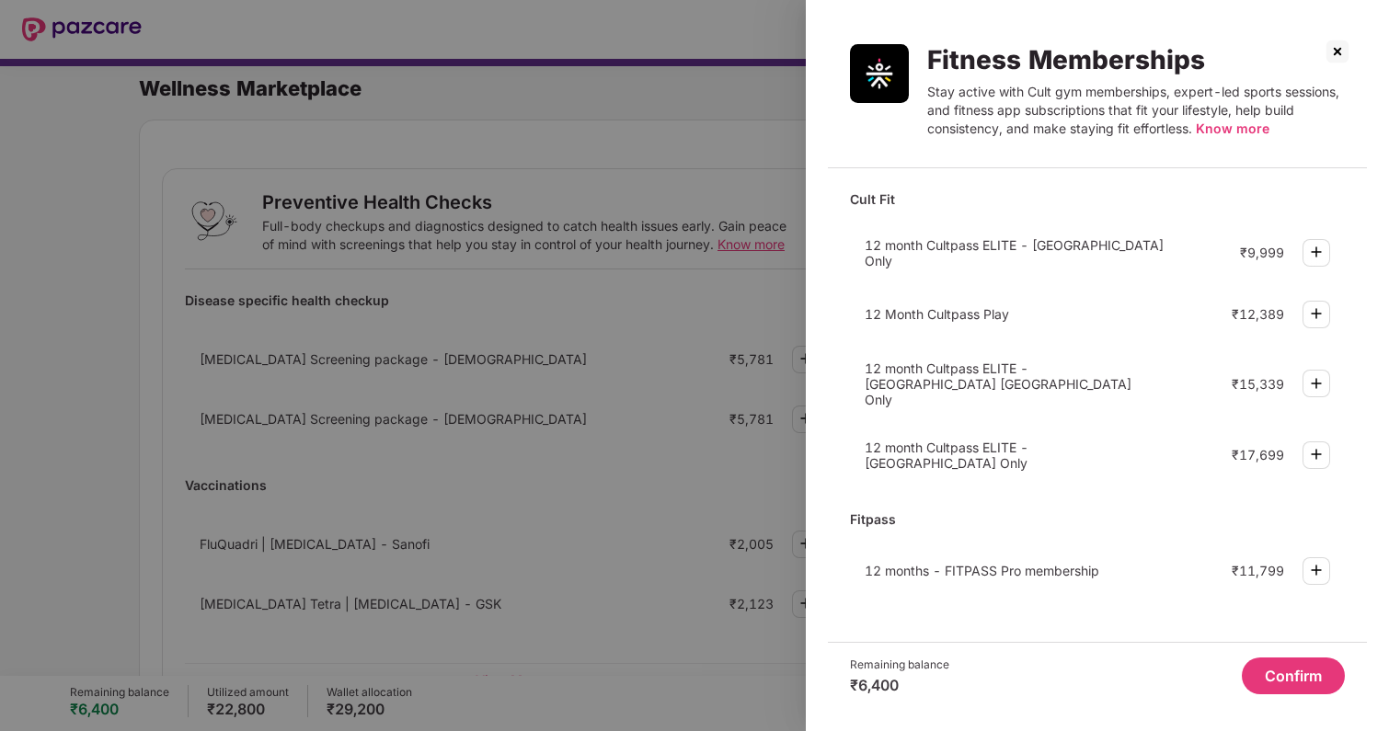
scroll to position [615, 0]
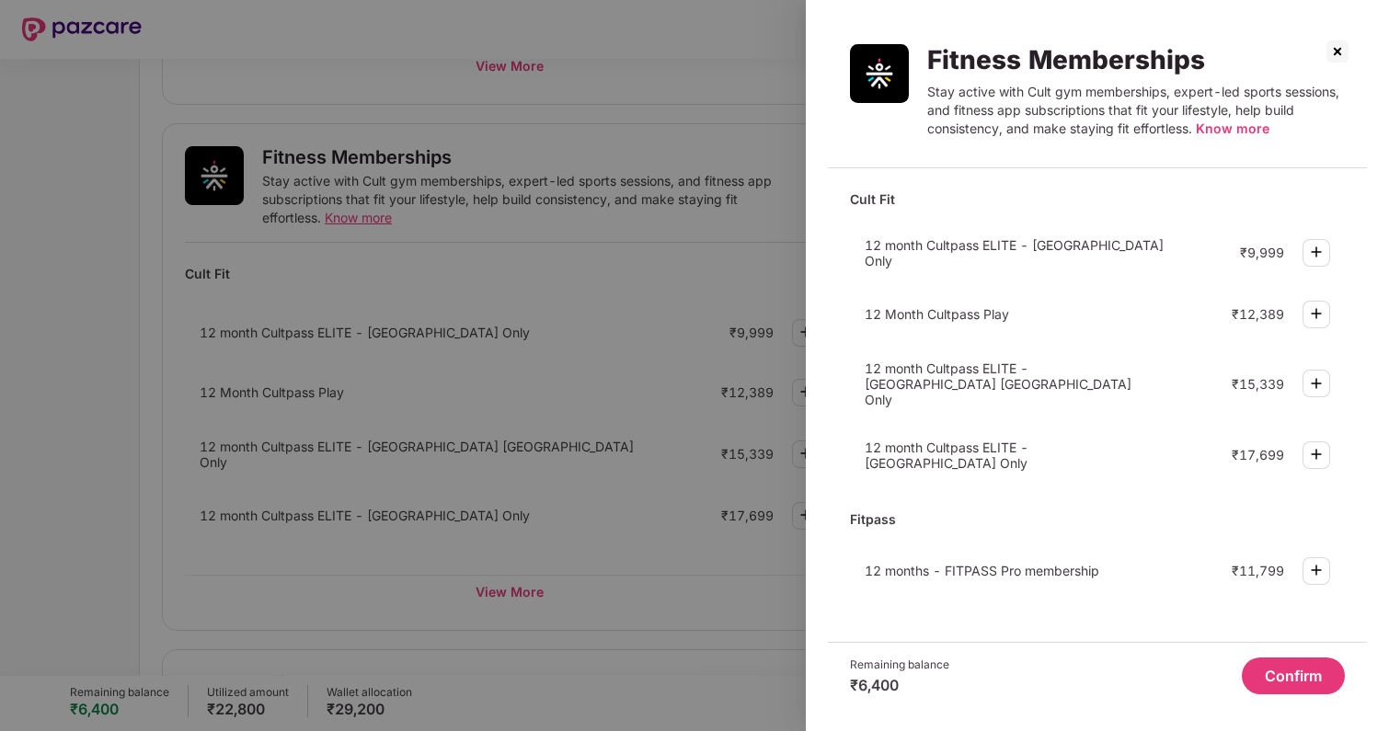
click at [1020, 270] on div "12 month Cultpass ELITE - [GEOGRAPHIC_DATA] Only ₹9,999" at bounding box center [1097, 252] width 495 height 52
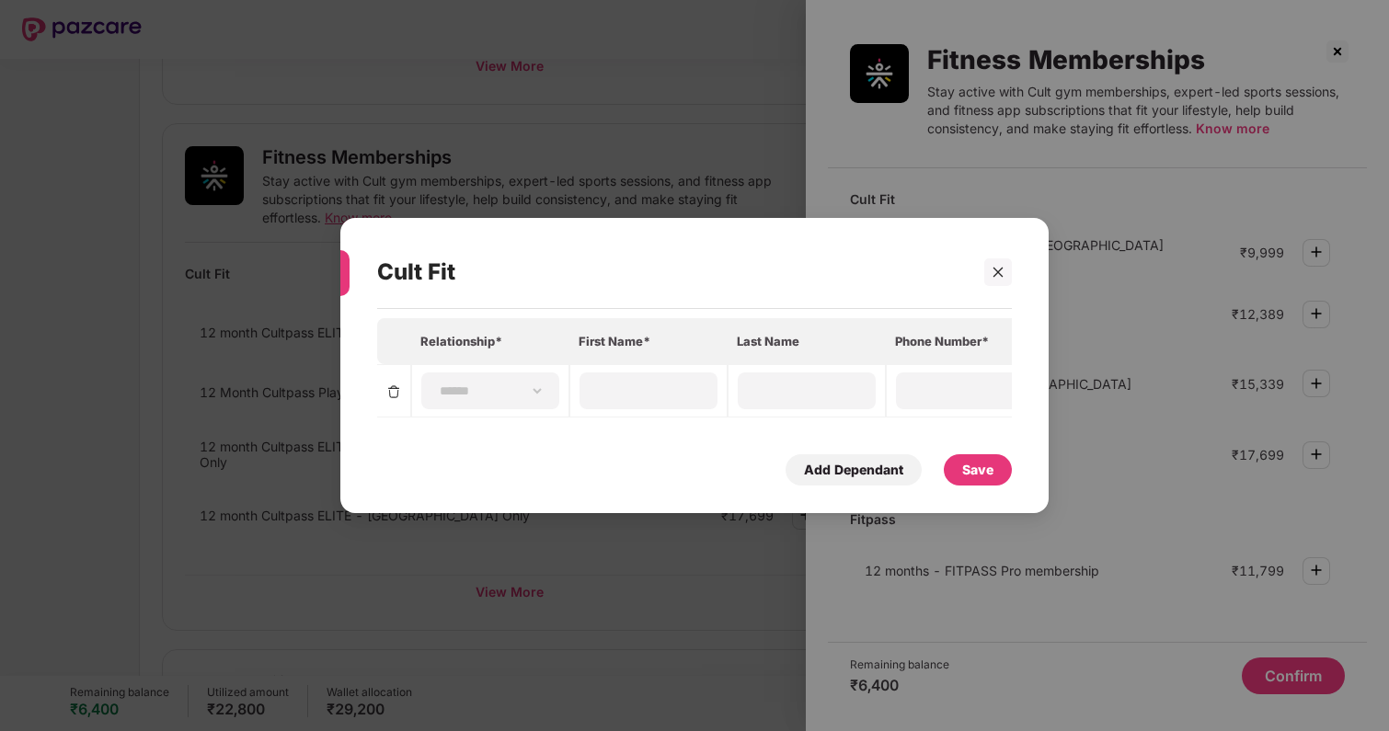
click at [998, 252] on div "Cult Fit" at bounding box center [694, 272] width 635 height 72
click at [497, 385] on select "**********" at bounding box center [490, 391] width 107 height 15
click at [996, 277] on icon "close" at bounding box center [998, 272] width 13 height 13
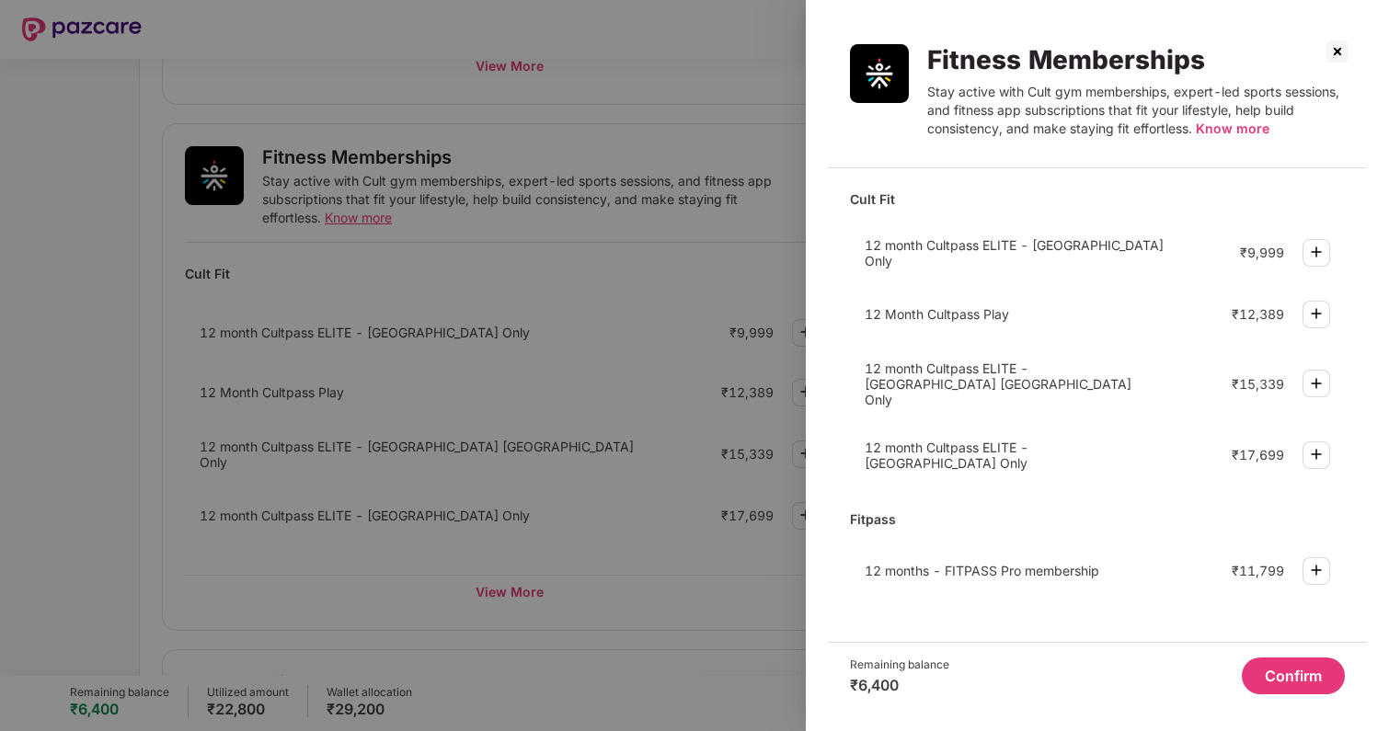
click at [1013, 296] on div "12 Month Cultpass Play ₹12,389" at bounding box center [1097, 314] width 495 height 49
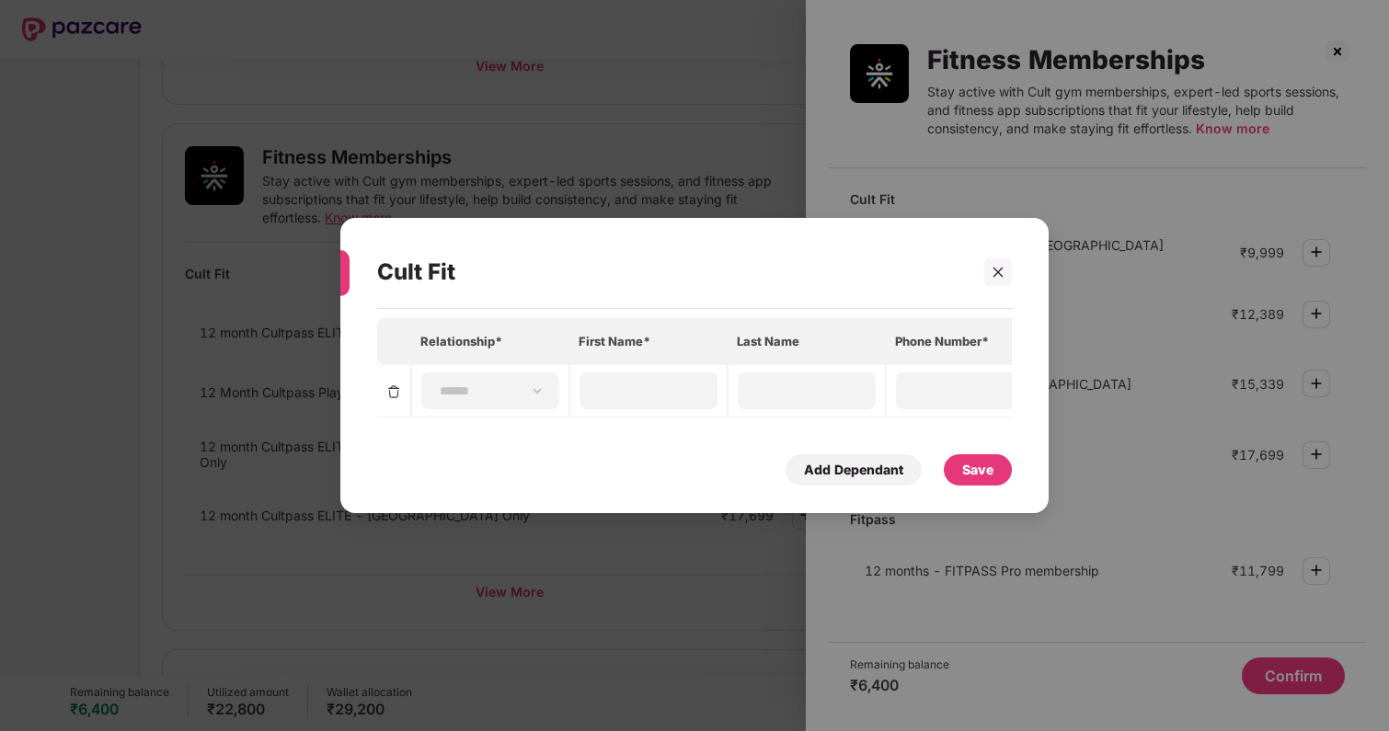
click at [983, 285] on div at bounding box center [986, 273] width 53 height 28
click at [988, 282] on div at bounding box center [998, 273] width 28 height 28
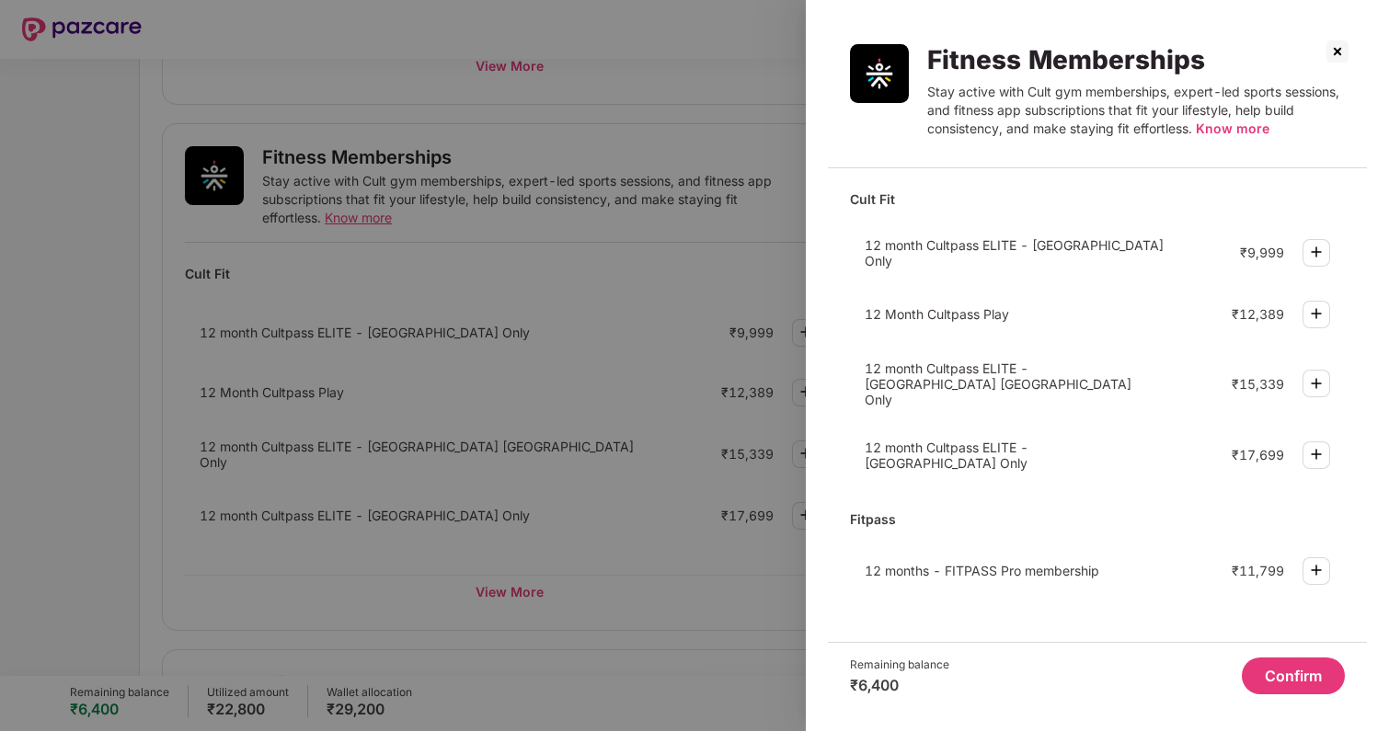
click at [989, 368] on span "12 month Cultpass ELITE - [GEOGRAPHIC_DATA] [GEOGRAPHIC_DATA] Only" at bounding box center [998, 384] width 267 height 47
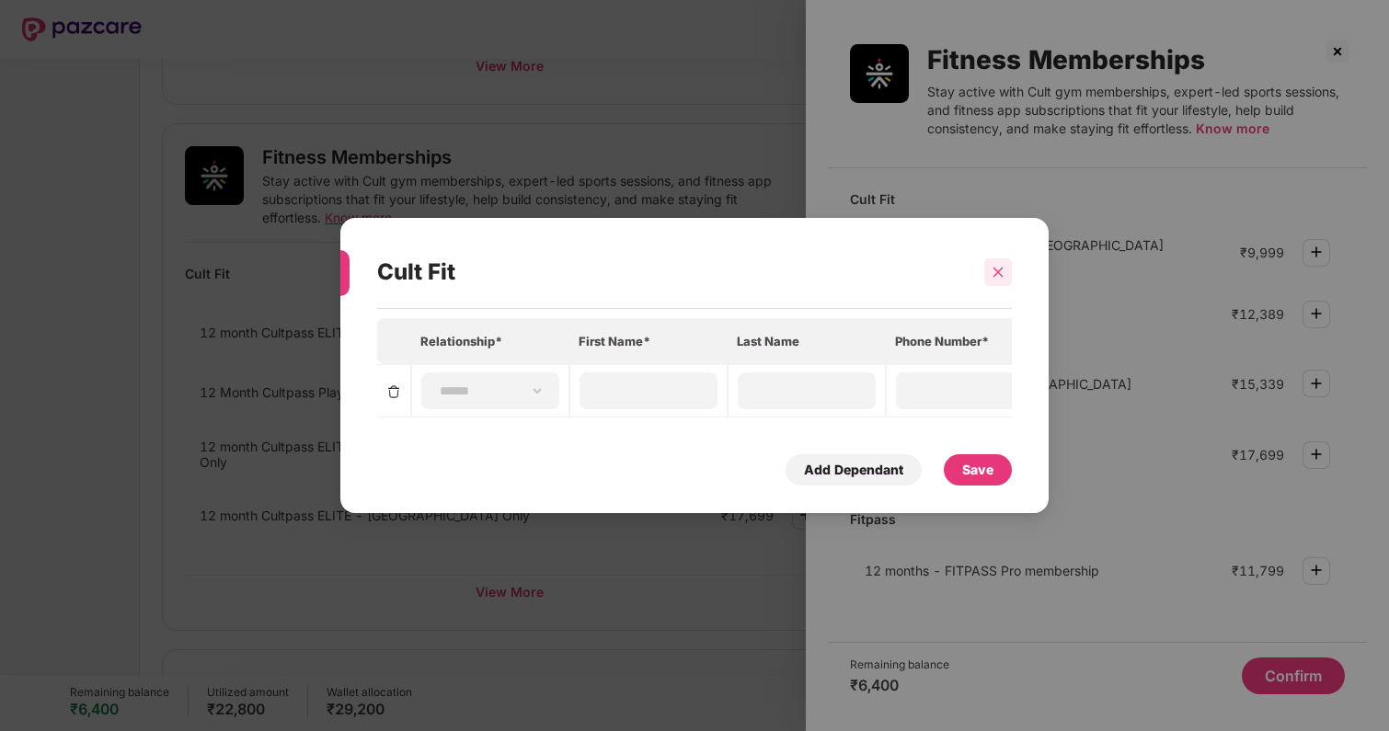
click at [1002, 270] on icon "close" at bounding box center [998, 272] width 13 height 13
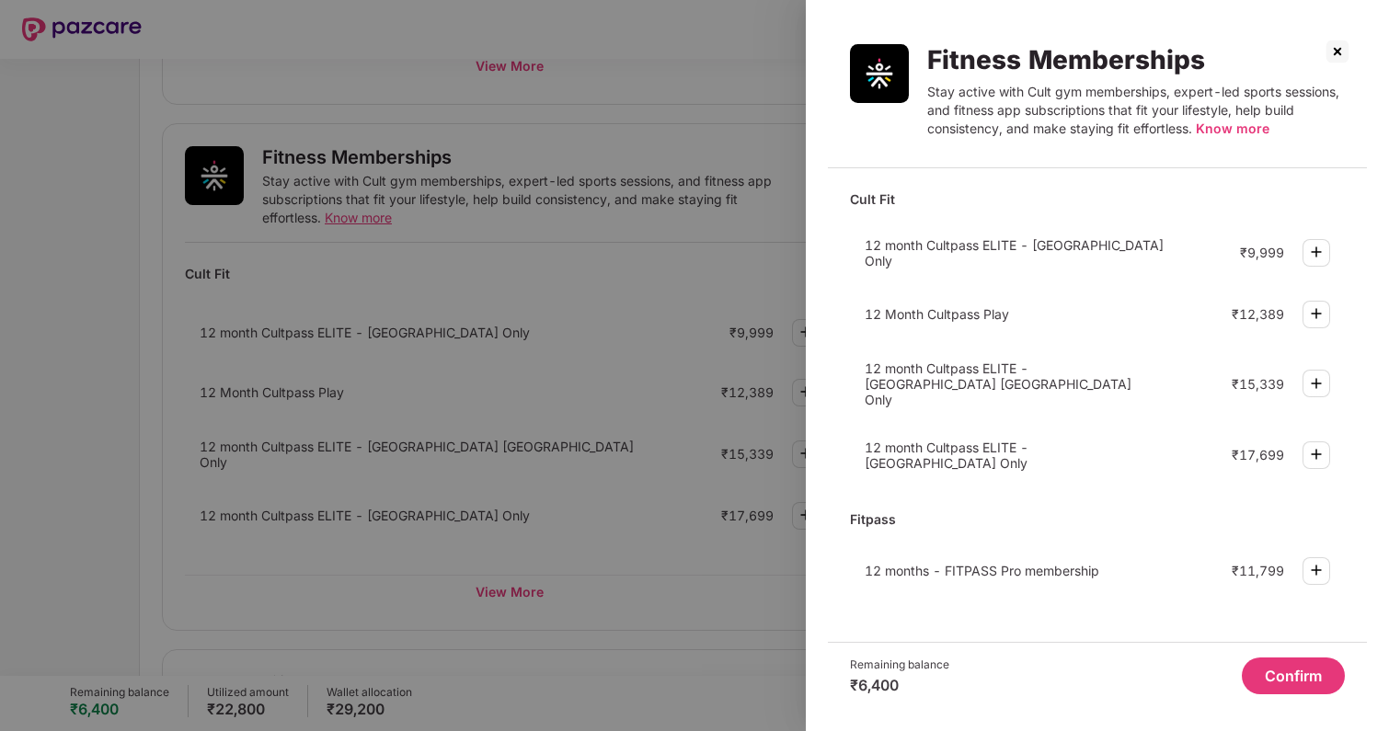
click at [1329, 49] on img at bounding box center [1337, 51] width 29 height 29
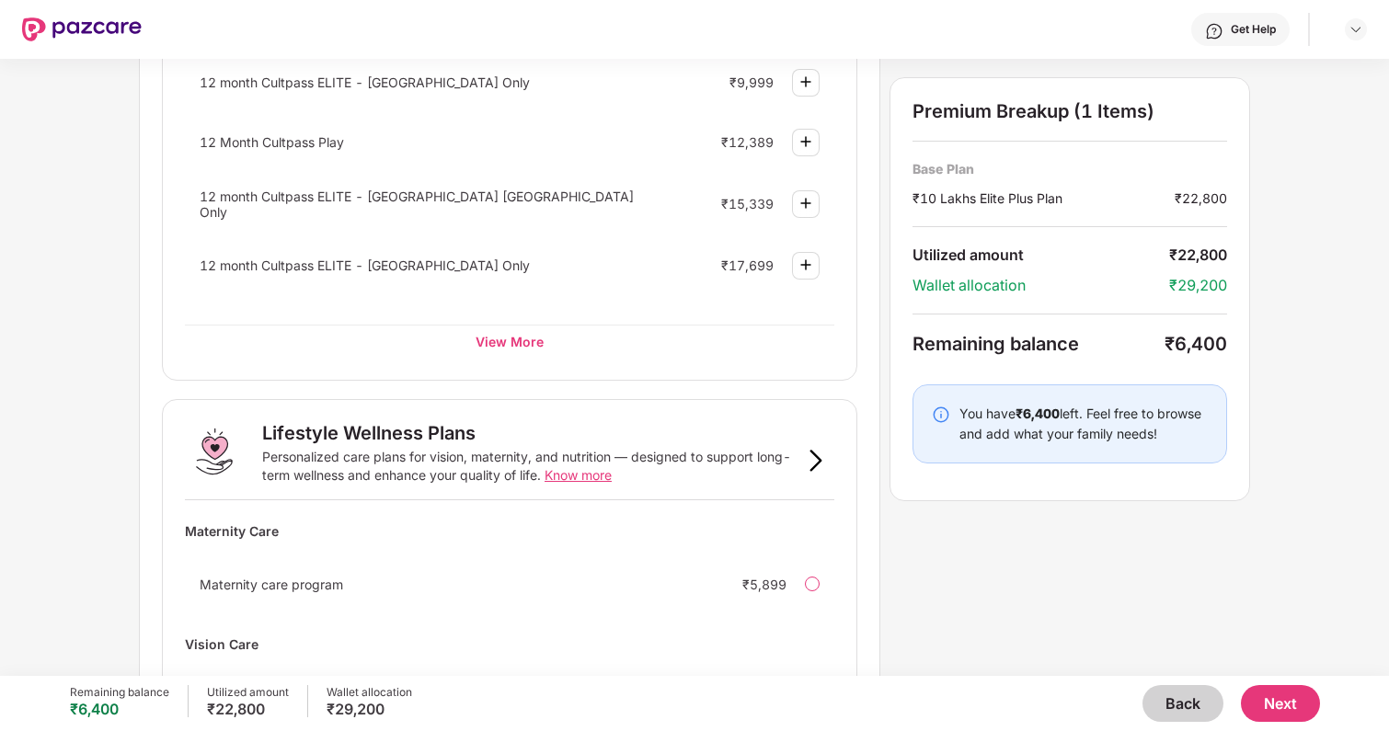
scroll to position [643, 0]
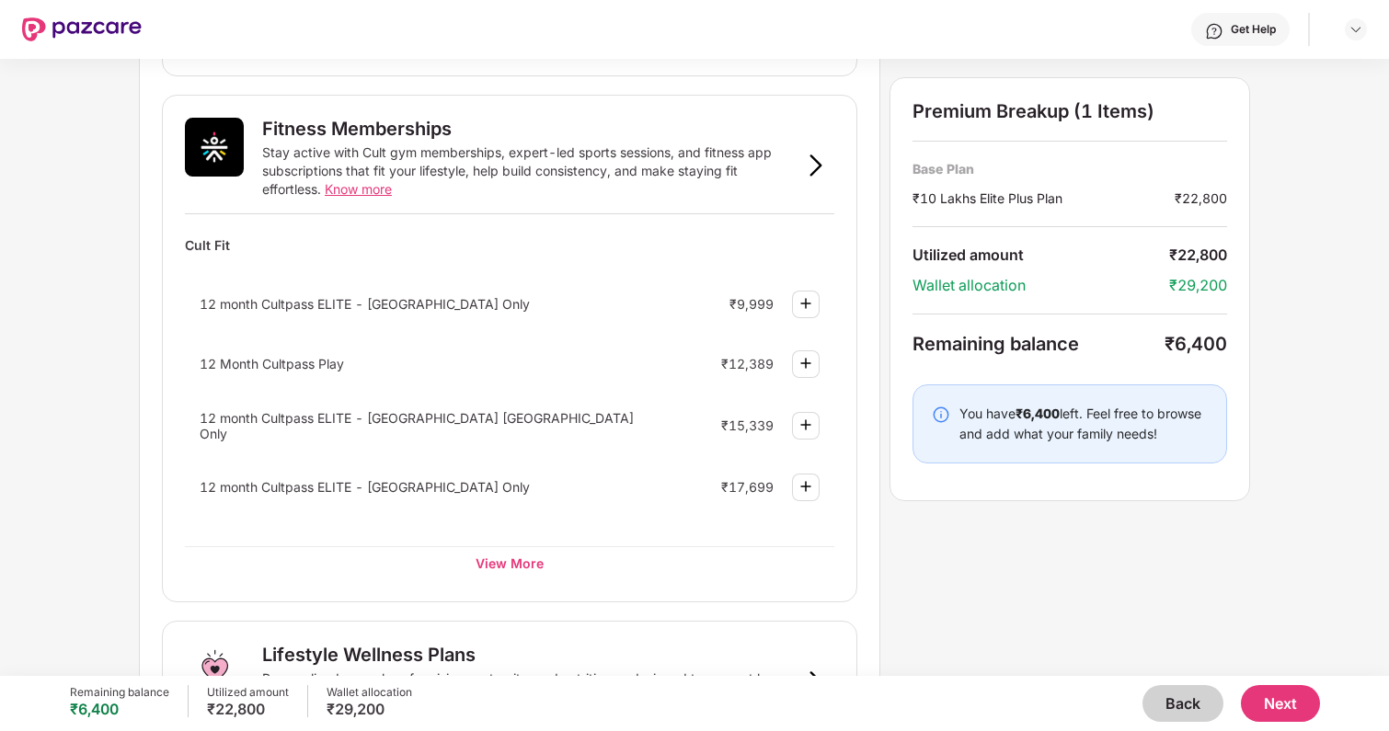
click at [555, 579] on div "Fitness Memberships Stay active with Cult gym memberships, expert-led sports se…" at bounding box center [509, 349] width 695 height 508
click at [534, 564] on div "View More" at bounding box center [509, 562] width 649 height 33
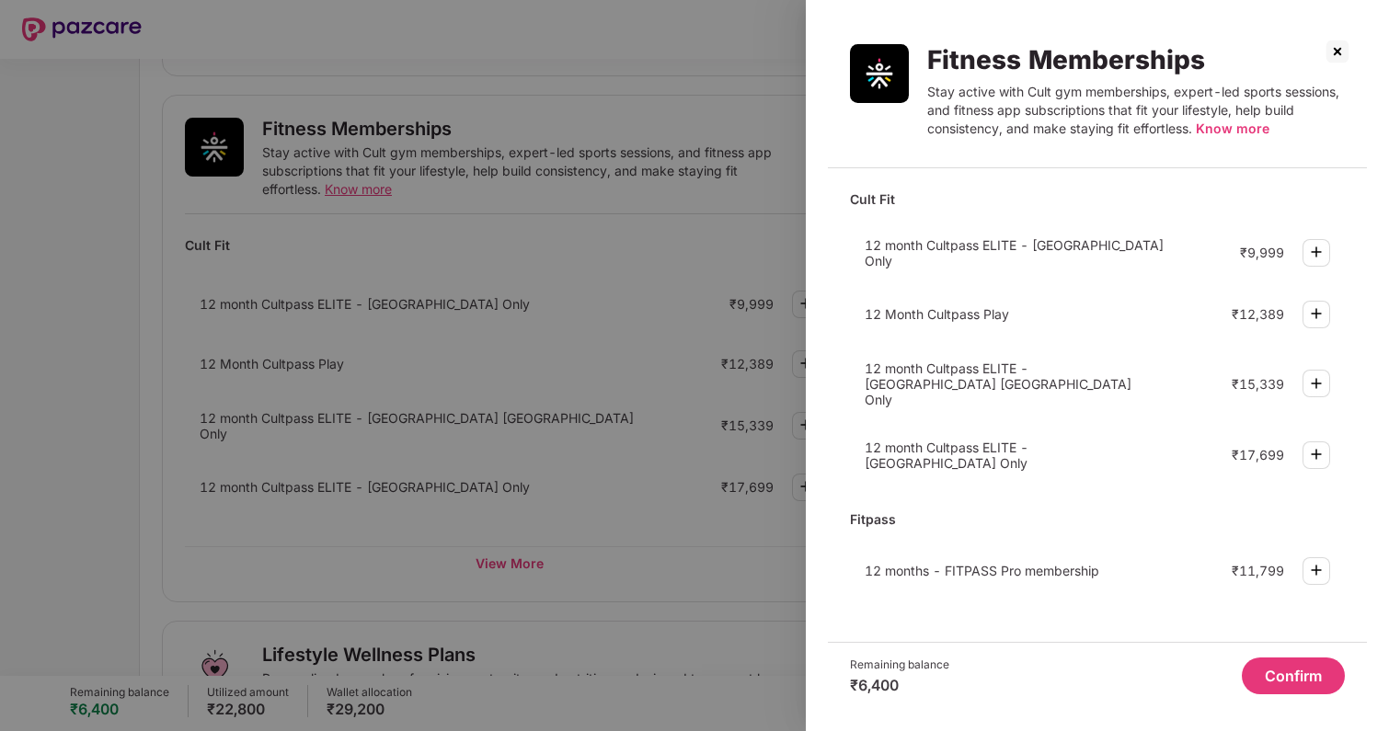
click at [1335, 59] on img at bounding box center [1337, 51] width 29 height 29
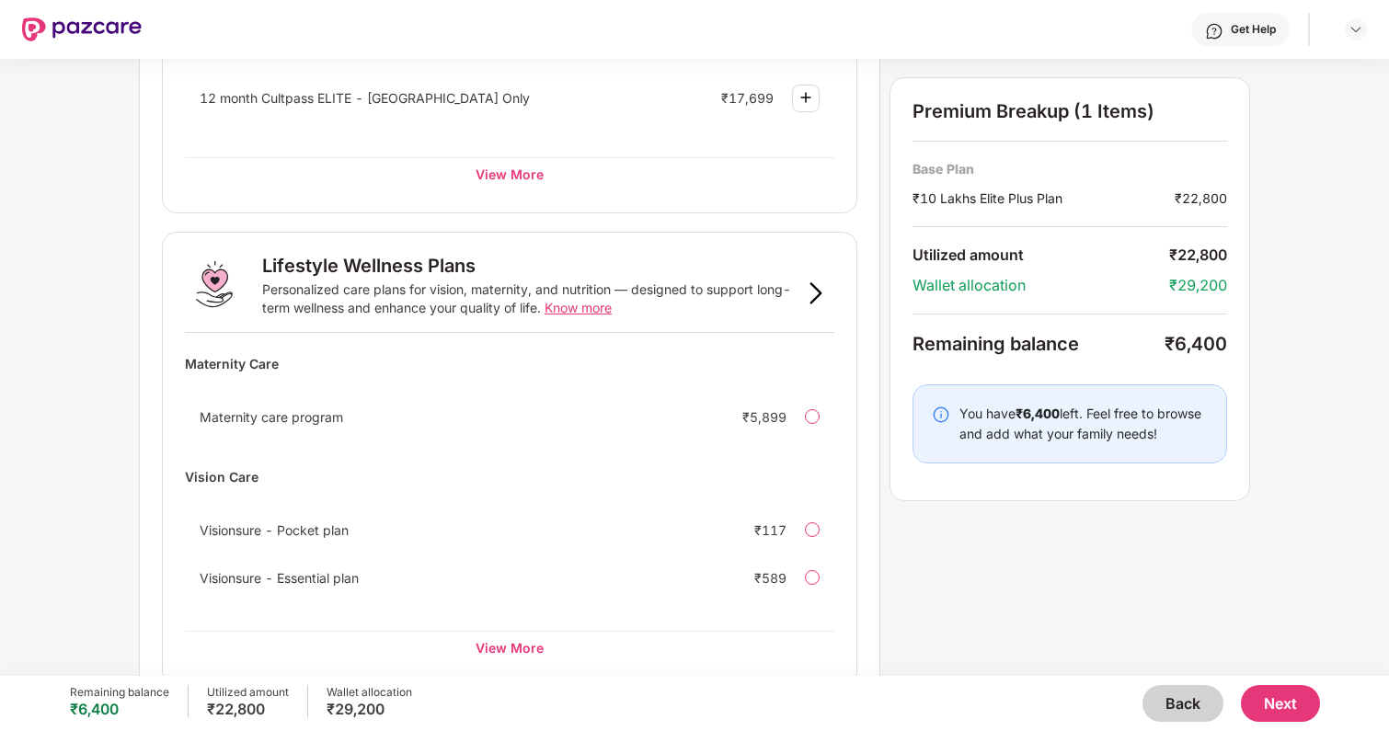
scroll to position [1063, 0]
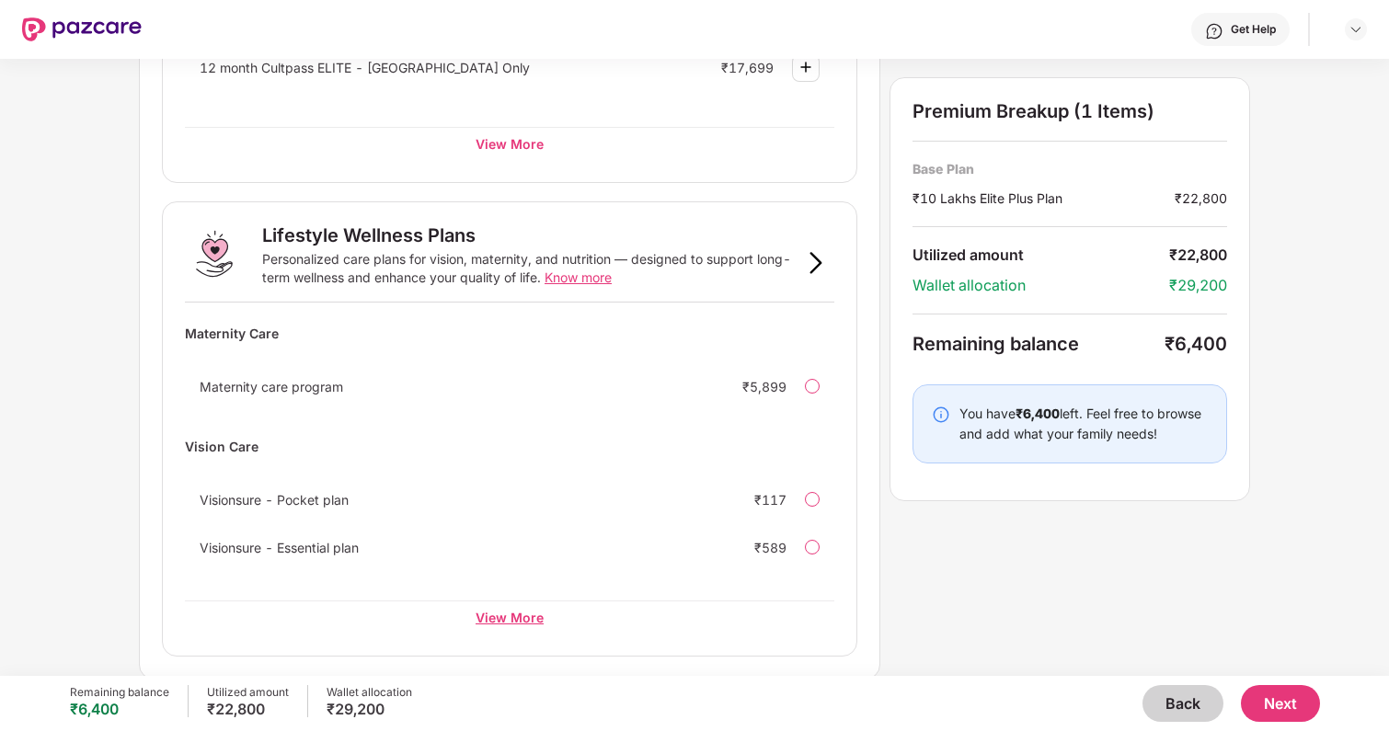
click at [549, 612] on div "View More" at bounding box center [509, 617] width 649 height 33
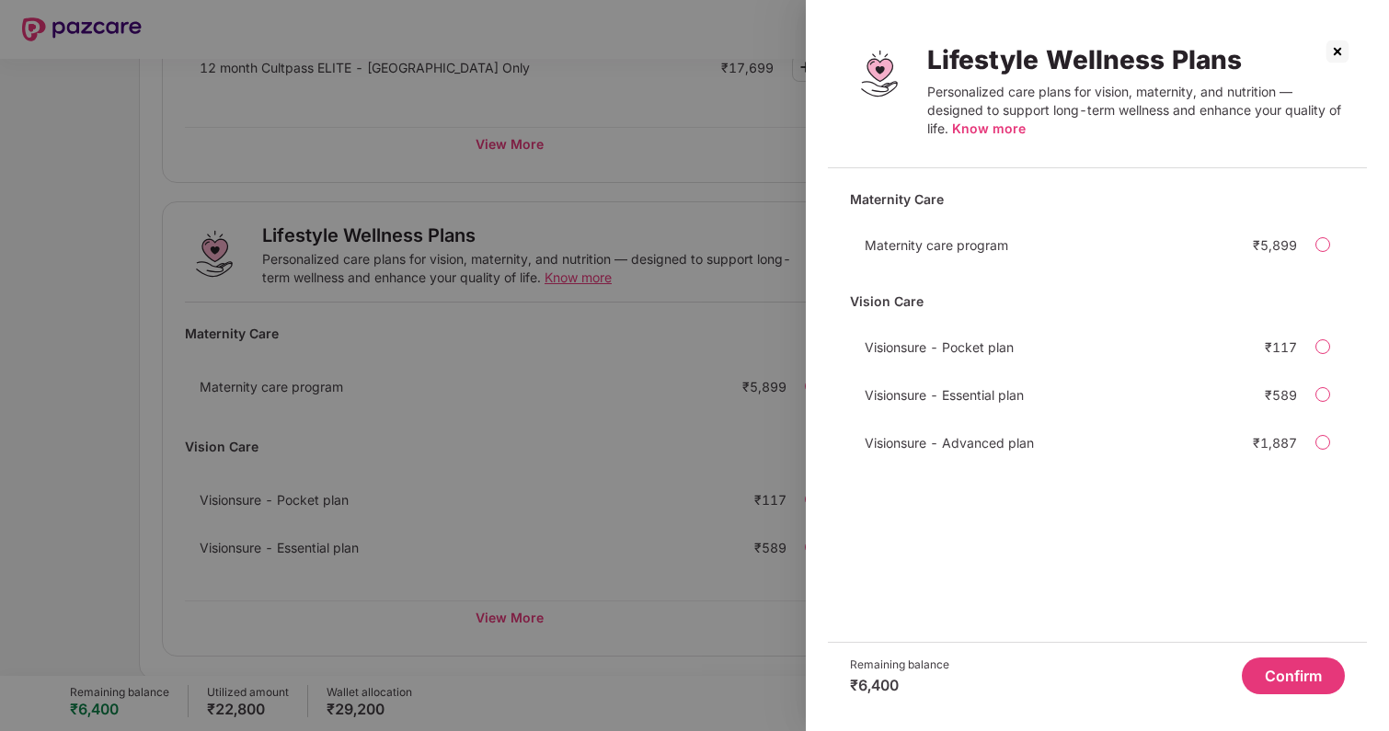
click at [1339, 48] on img at bounding box center [1337, 51] width 29 height 29
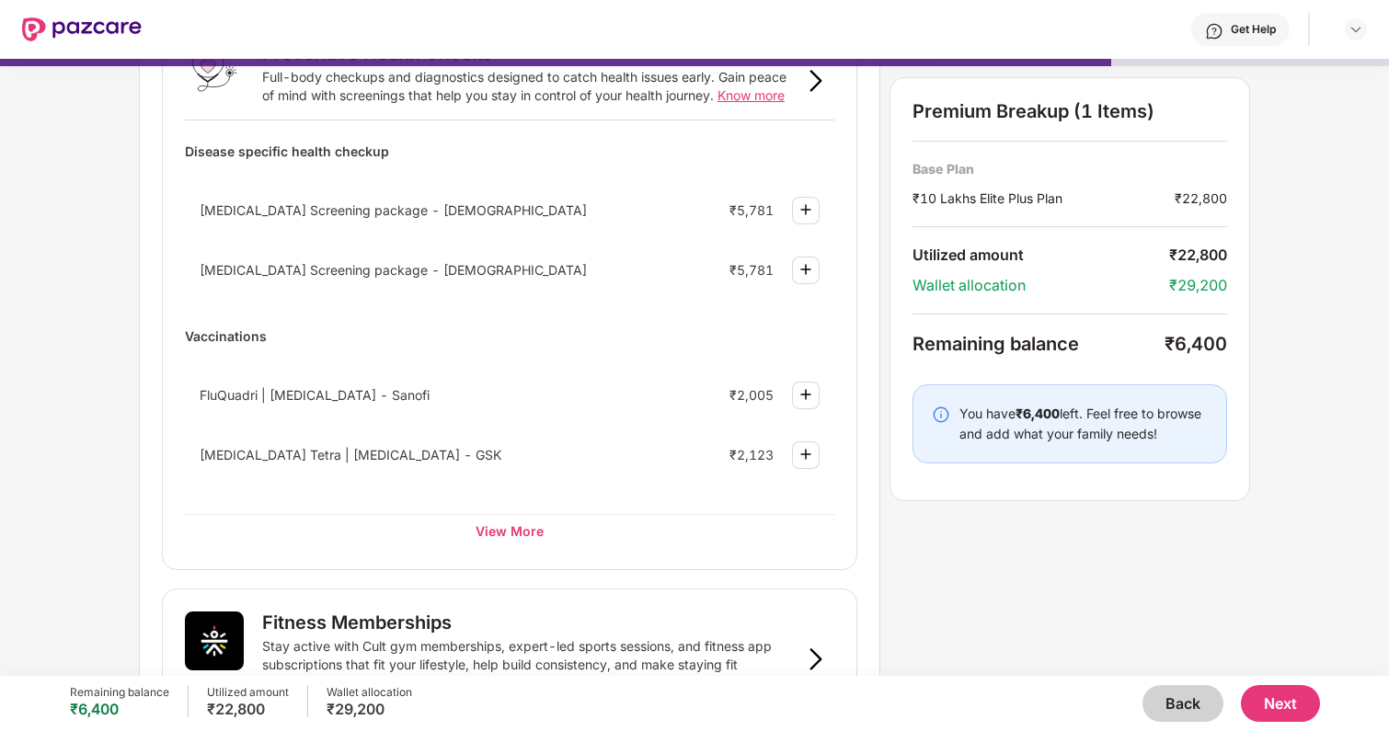
scroll to position [154, 0]
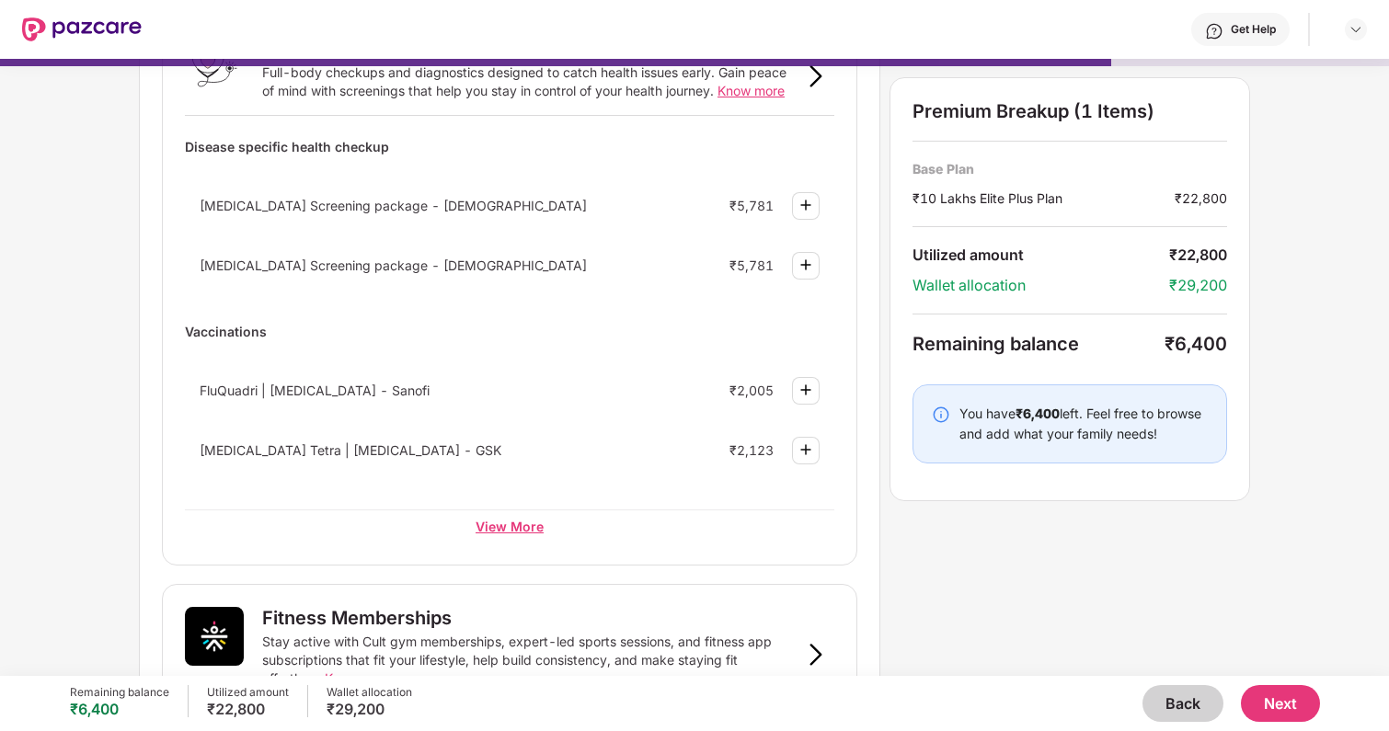
click at [525, 519] on div "View More" at bounding box center [509, 526] width 649 height 33
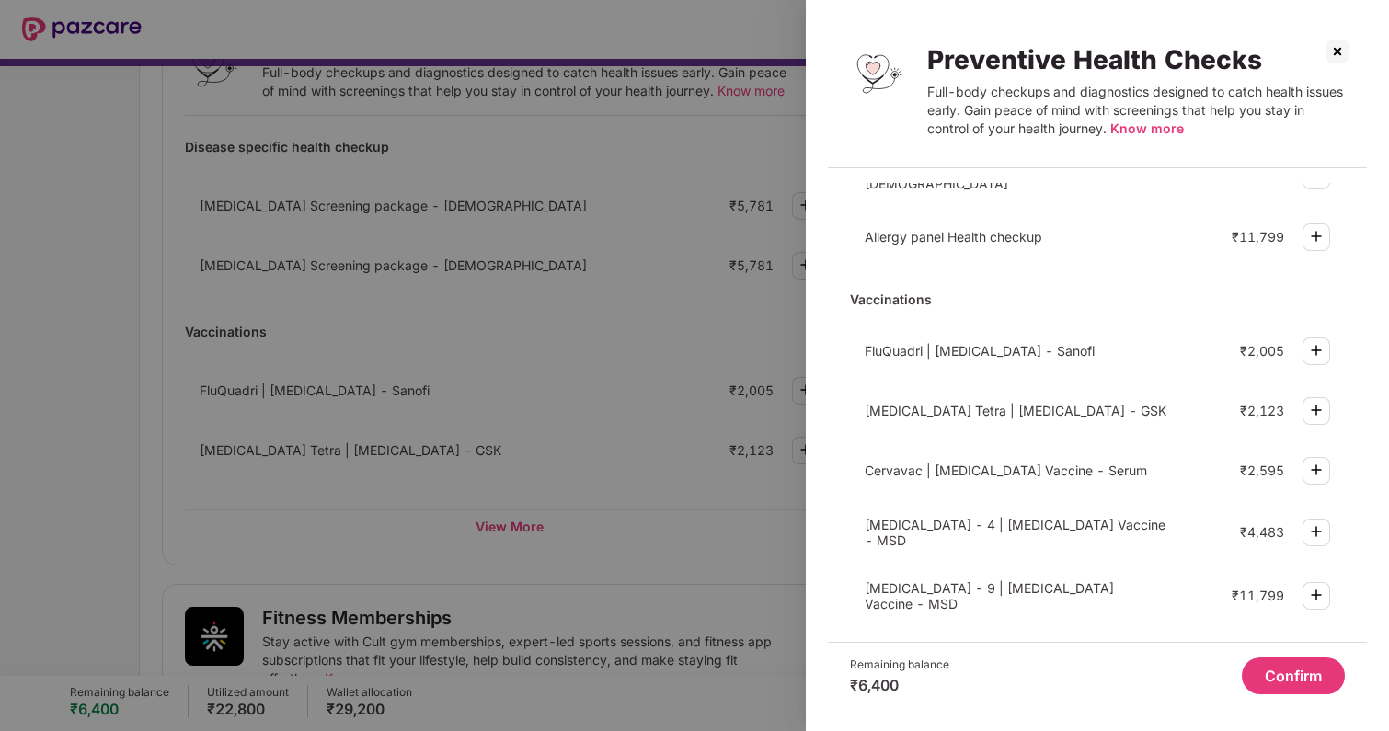
scroll to position [502, 0]
